Goal: Obtain resource: Download file/media

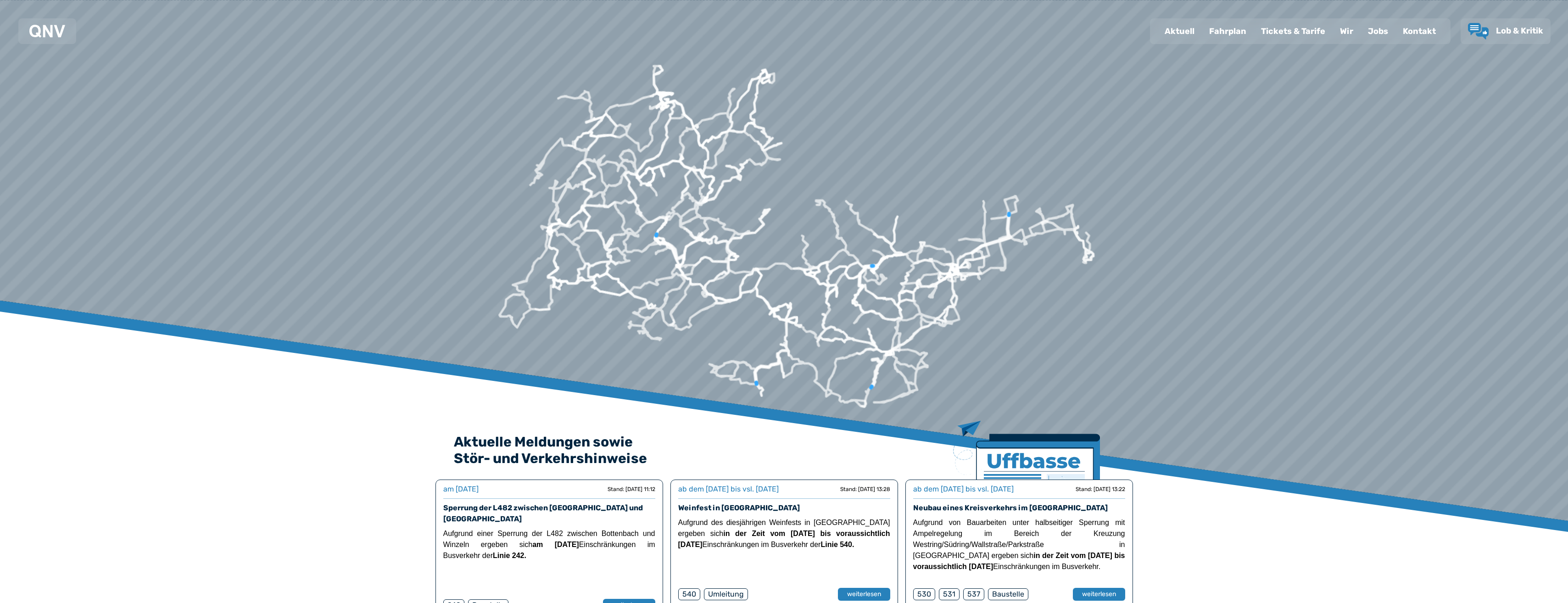
click at [1238, 34] on div "Fahrplan" at bounding box center [1228, 31] width 52 height 23
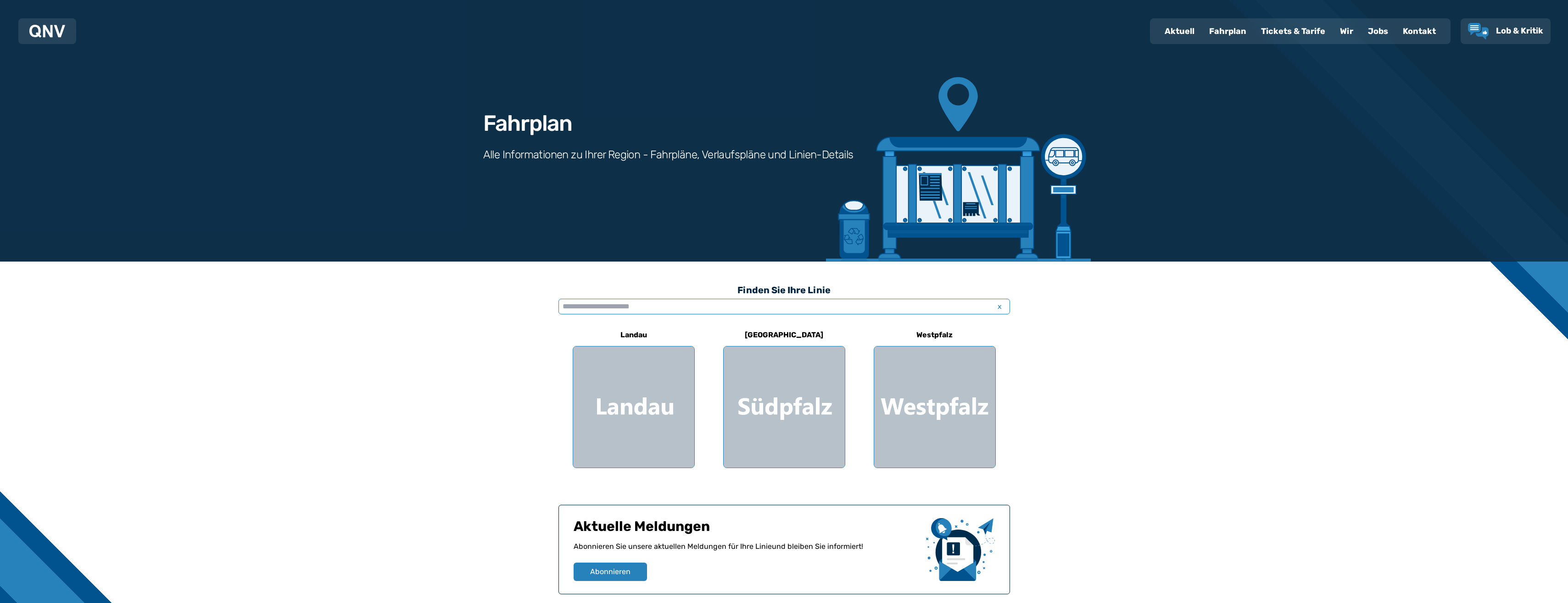
click at [767, 305] on input "text" at bounding box center [784, 306] width 451 height 16
type input "***"
click at [714, 338] on div "[GEOGRAPHIC_DATA] - [GEOGRAPHIC_DATA] - [GEOGRAPHIC_DATA] - [GEOGRAPHIC_DATA]" at bounding box center [797, 338] width 413 height 9
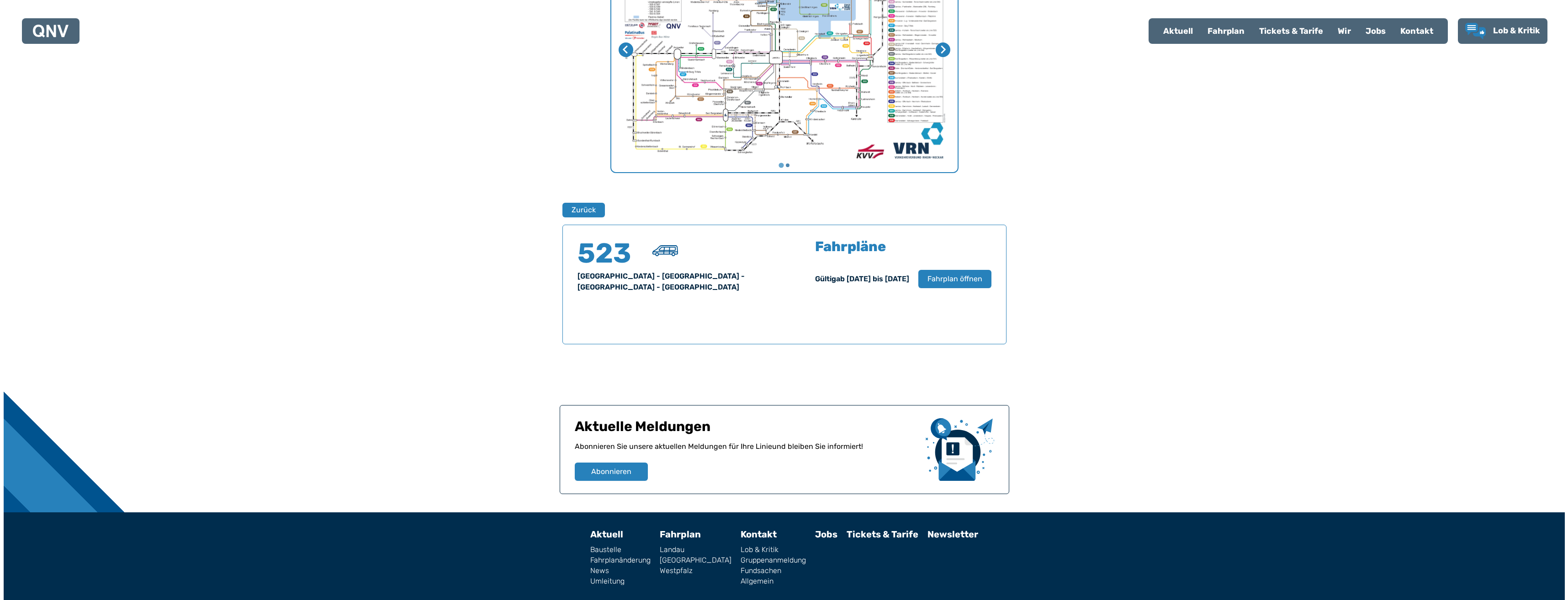
scroll to position [451, 0]
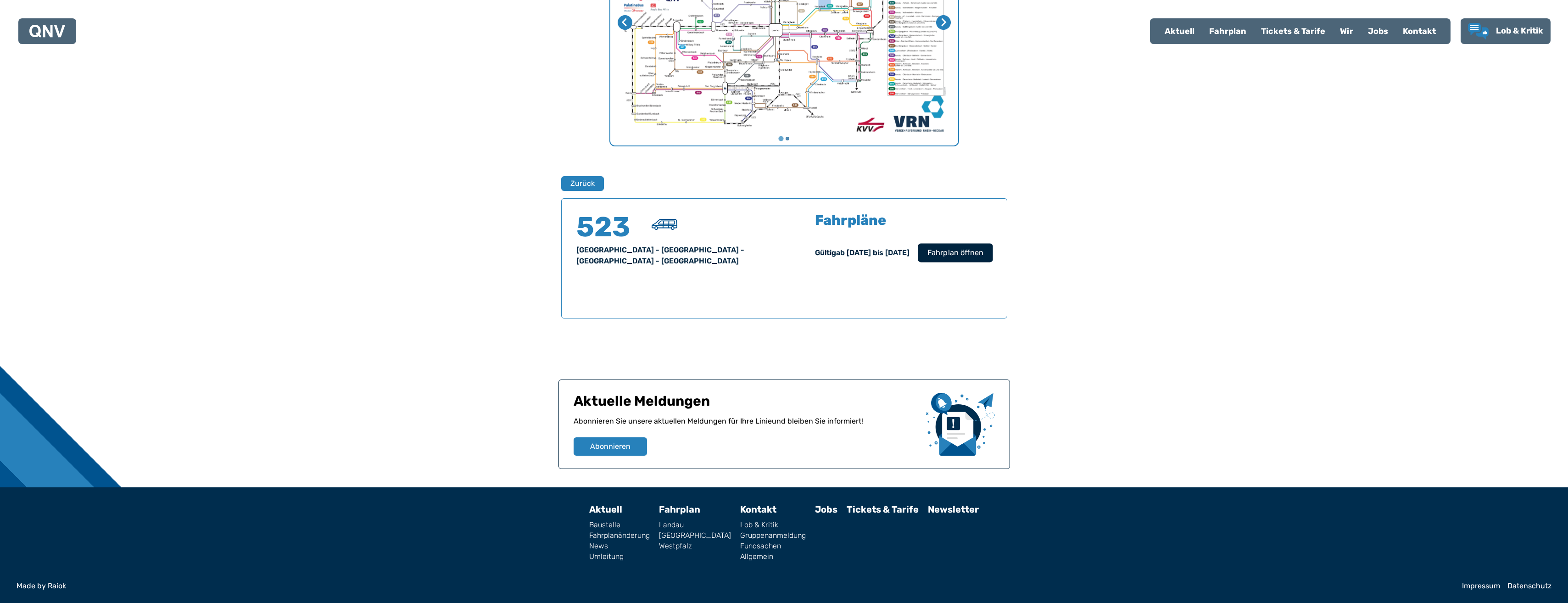
click at [947, 252] on span "Fahrplan öffnen" at bounding box center [954, 252] width 56 height 11
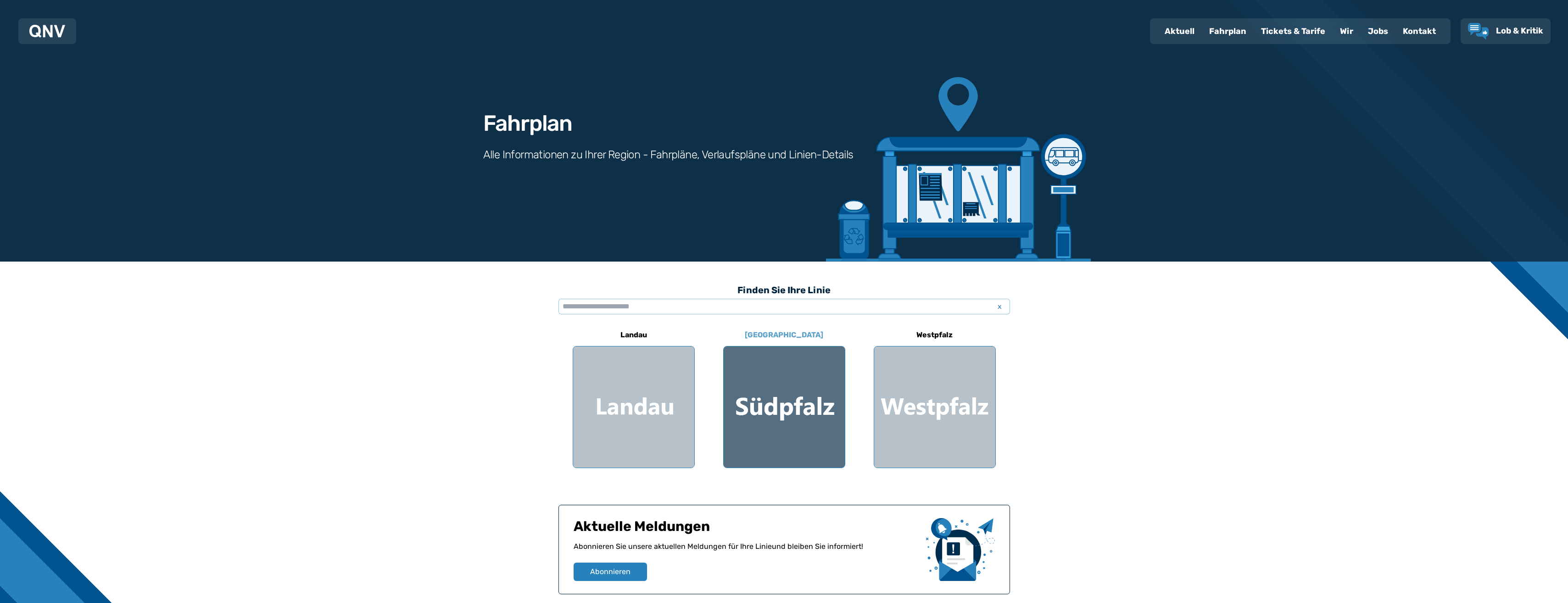
click at [797, 396] on div at bounding box center [784, 407] width 121 height 121
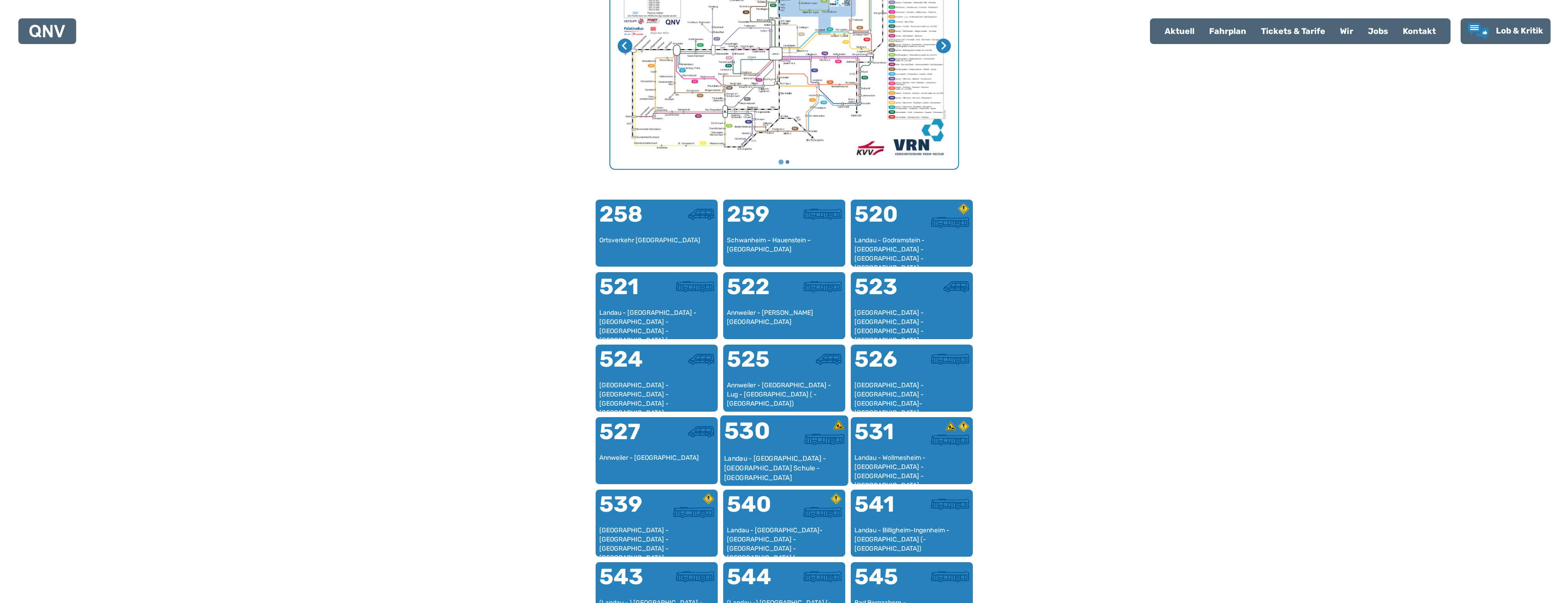
scroll to position [489, 0]
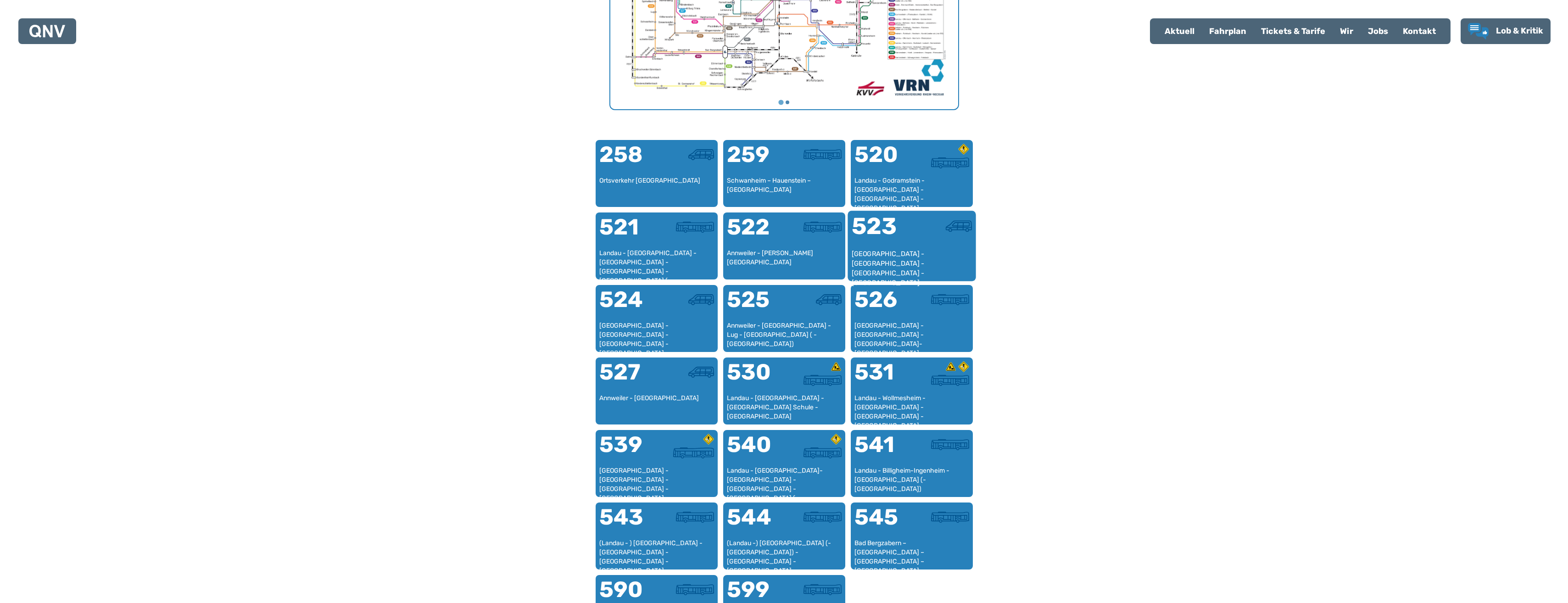
click at [859, 237] on div "523" at bounding box center [881, 231] width 60 height 34
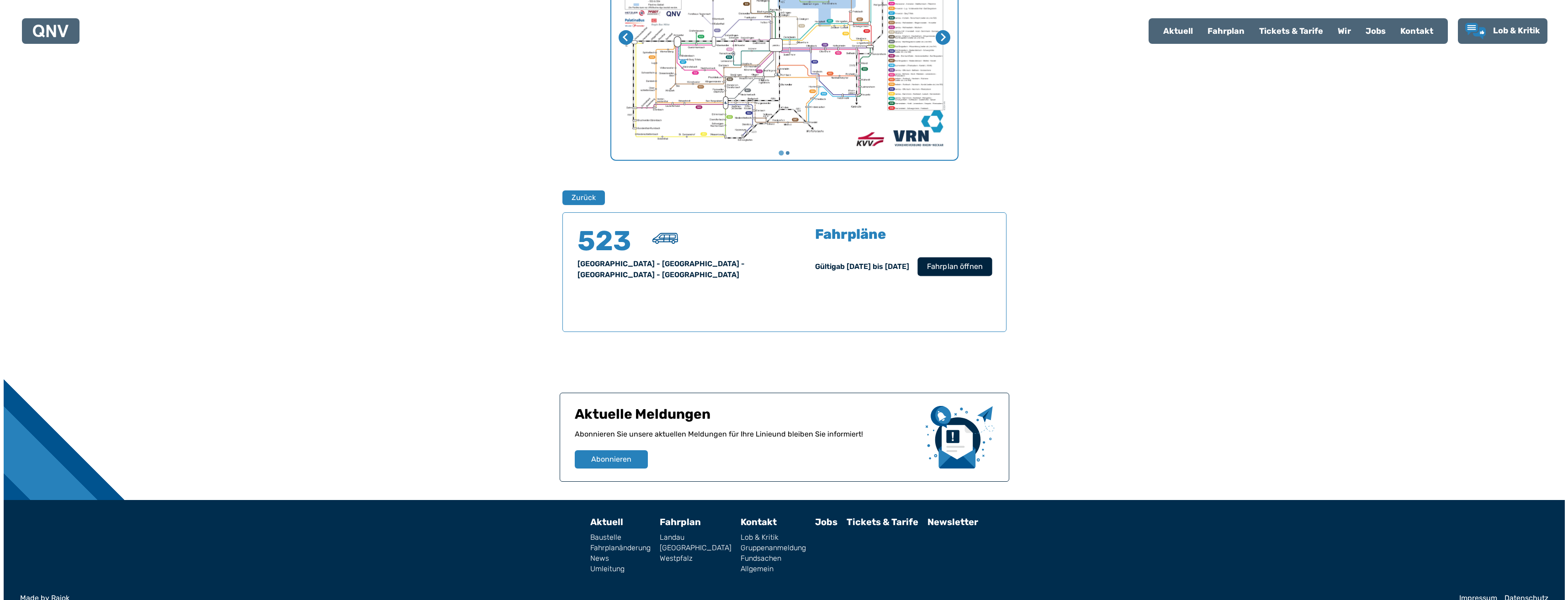
scroll to position [416, 0]
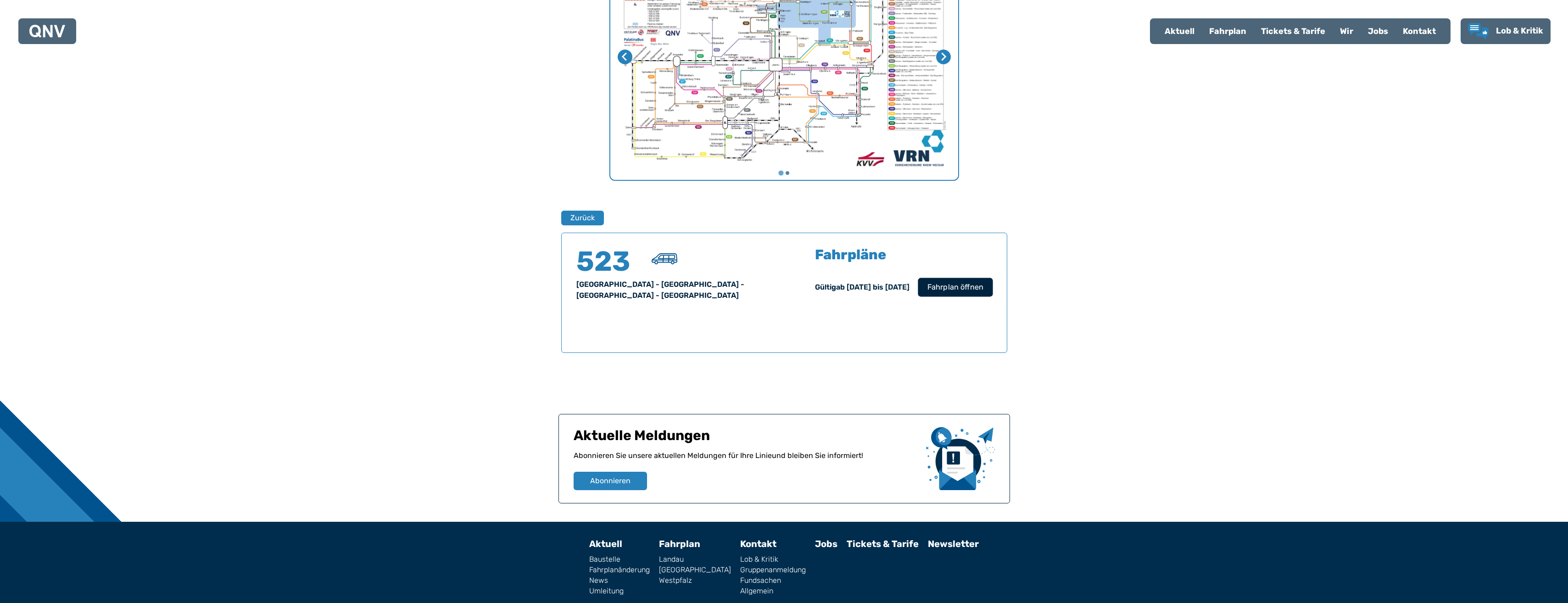
click at [961, 294] on button "Fahrplan öffnen" at bounding box center [954, 287] width 75 height 18
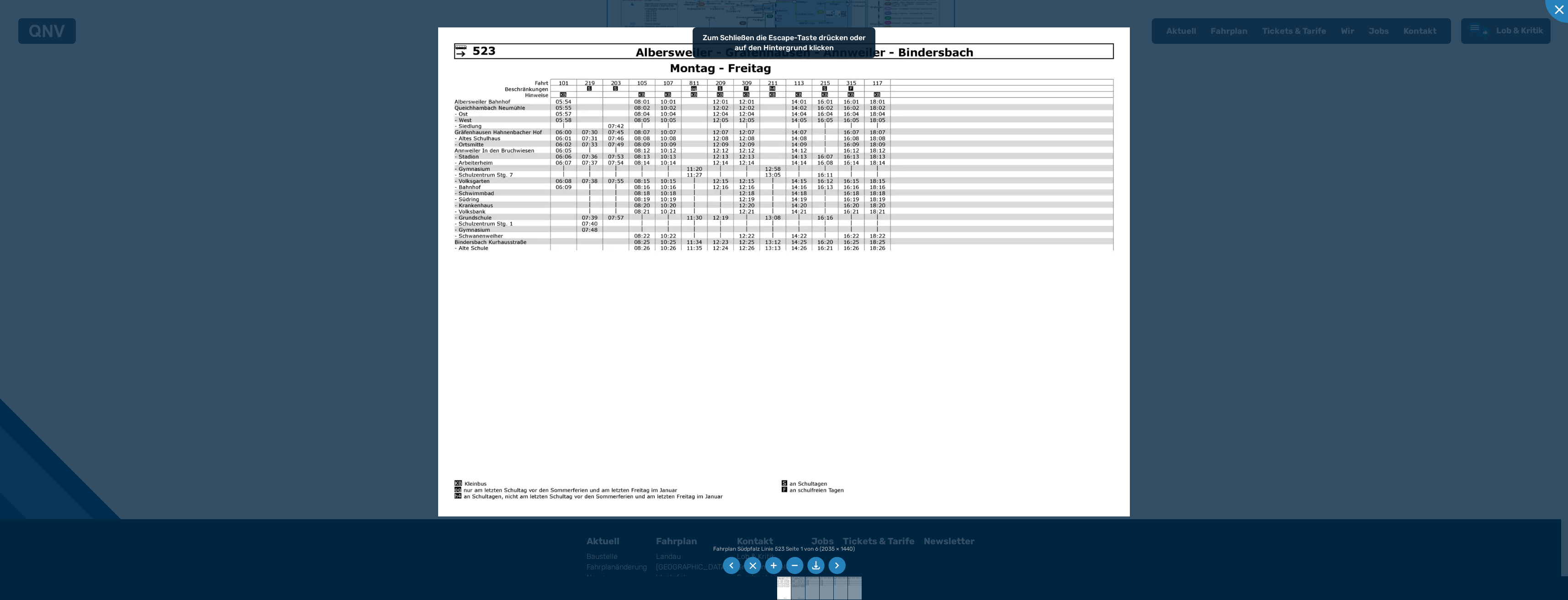
click at [811, 568] on li at bounding box center [816, 566] width 18 height 18
